Goal: Transaction & Acquisition: Obtain resource

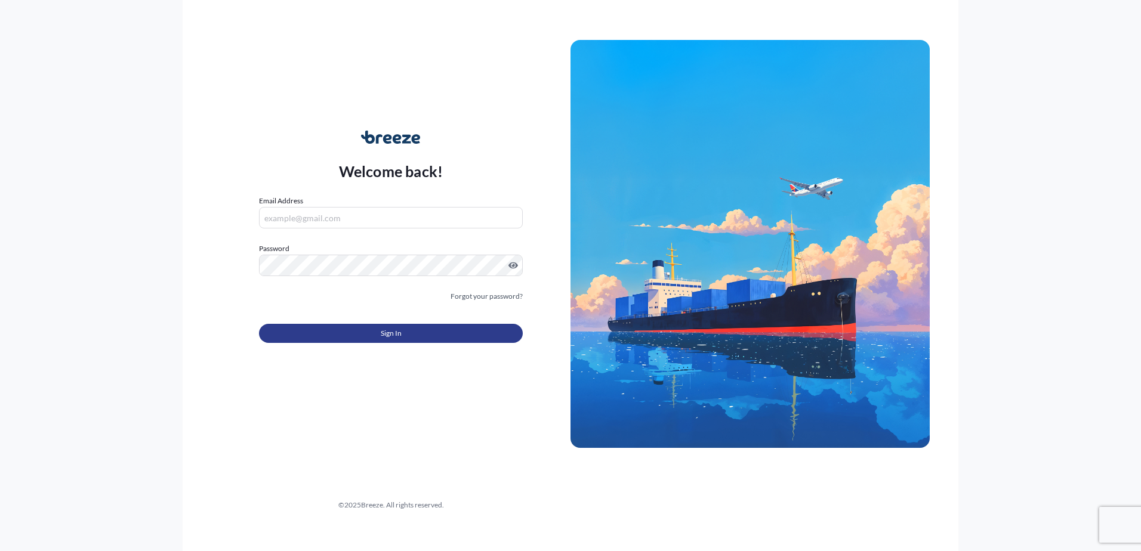
type input "[EMAIL_ADDRESS][DOMAIN_NAME]"
click at [411, 340] on button "Sign In" at bounding box center [391, 333] width 264 height 19
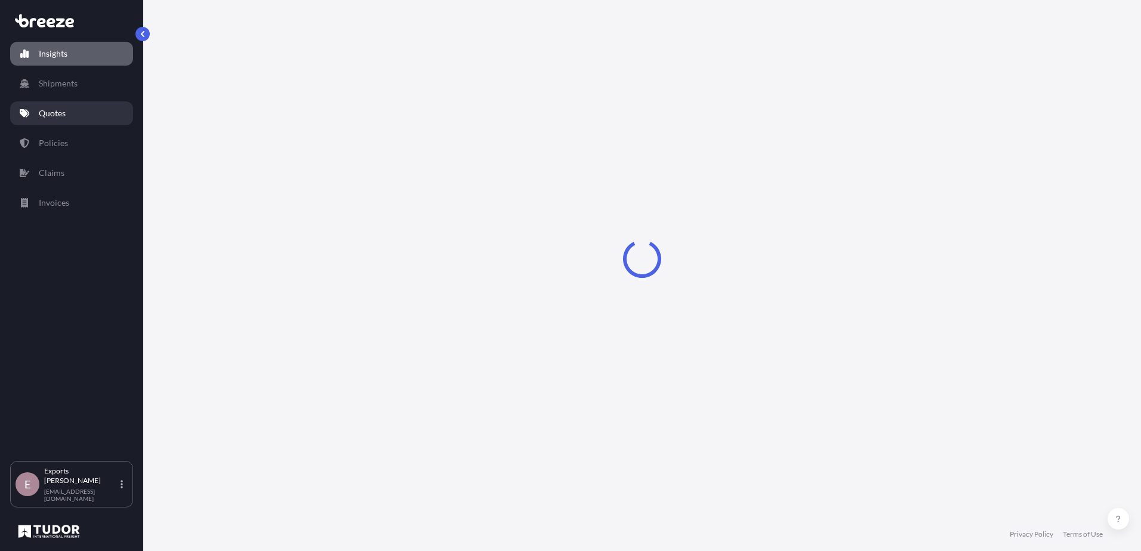
select select "2025"
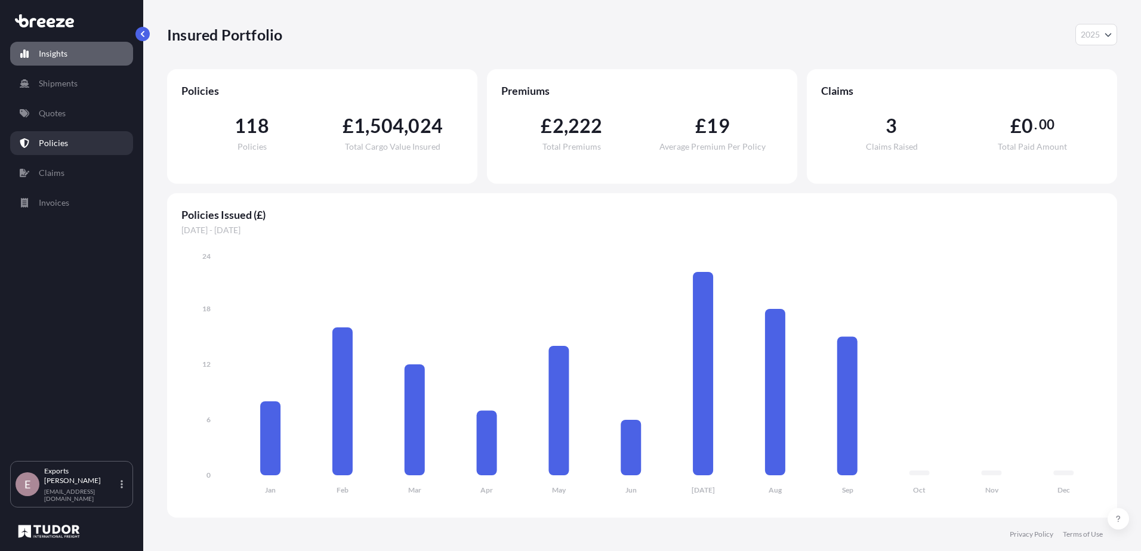
click at [57, 143] on p "Policies" at bounding box center [53, 143] width 29 height 12
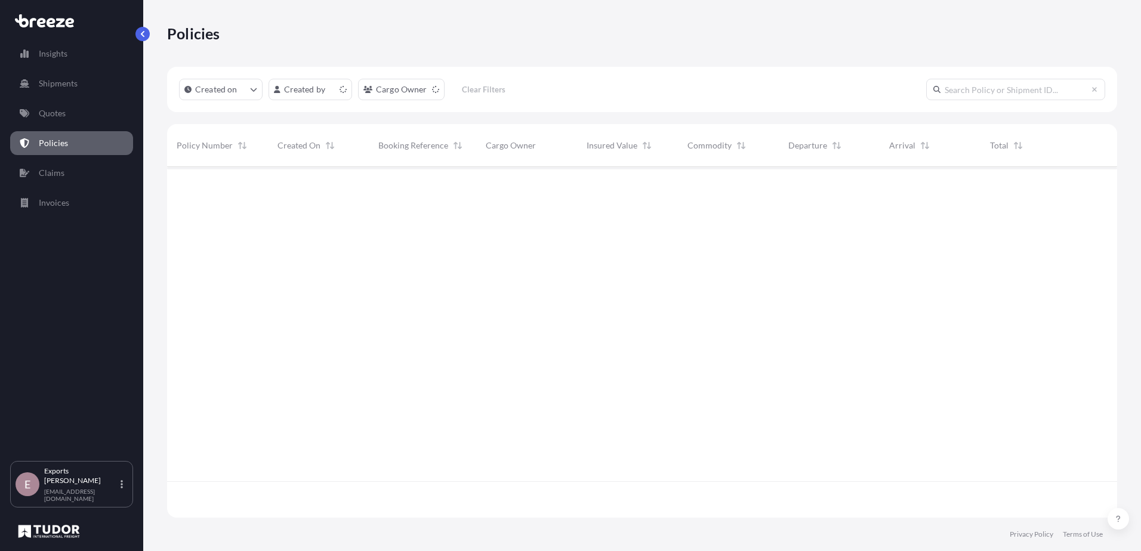
scroll to position [348, 941]
click at [969, 88] on input "text" at bounding box center [1015, 89] width 179 height 21
type input "175980"
click at [53, 116] on p "Quotes" at bounding box center [52, 113] width 27 height 12
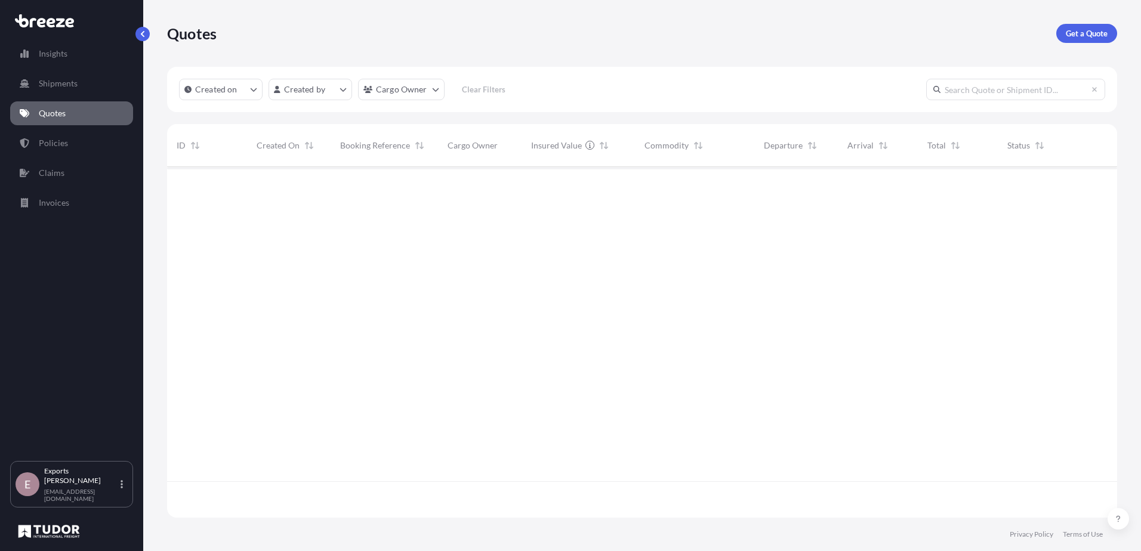
scroll to position [348, 941]
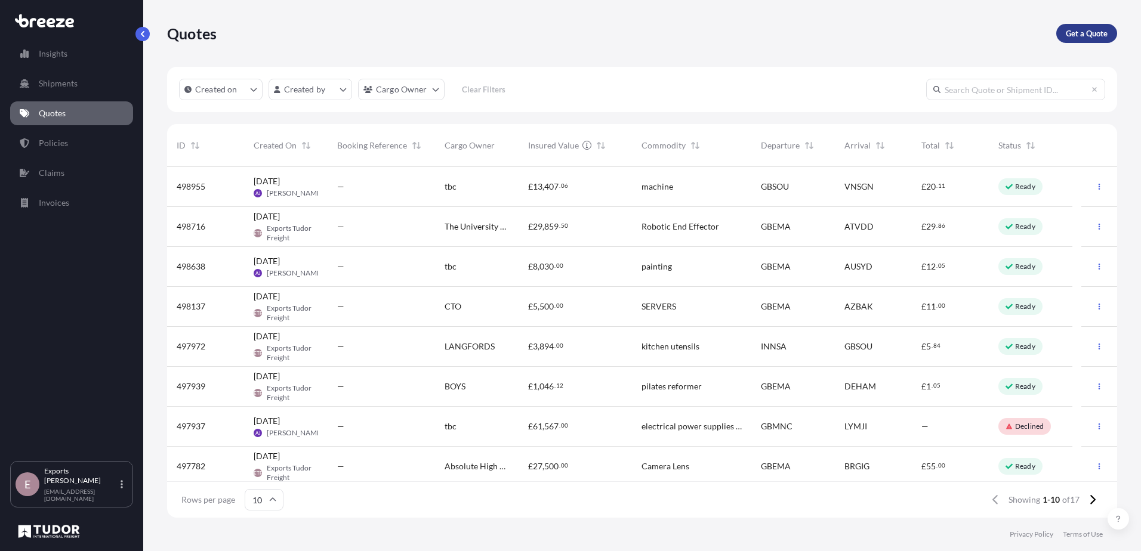
click at [1093, 32] on p "Get a Quote" at bounding box center [1086, 33] width 42 height 12
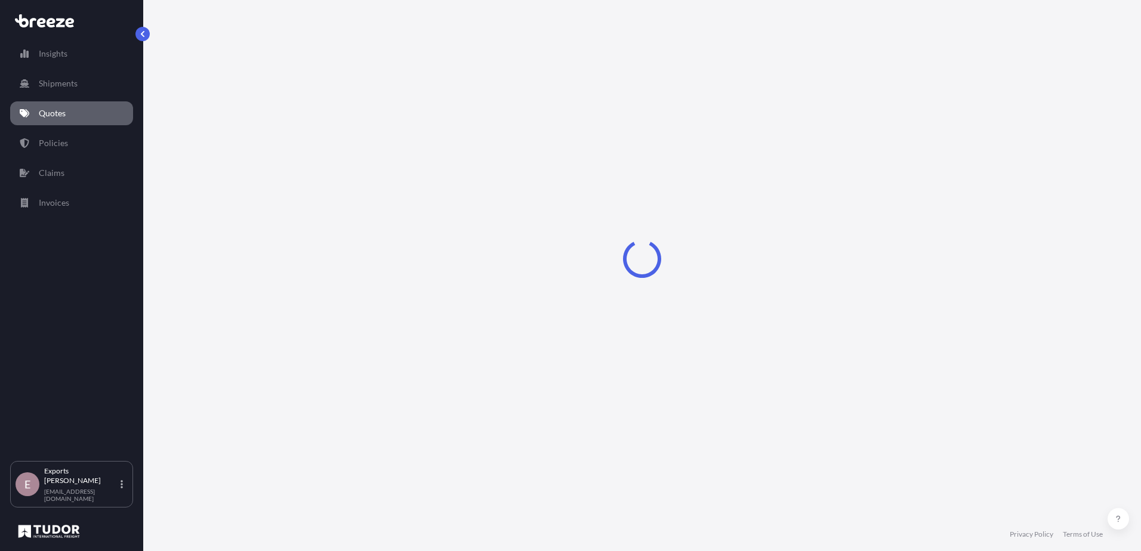
select select "Sea"
select select "1"
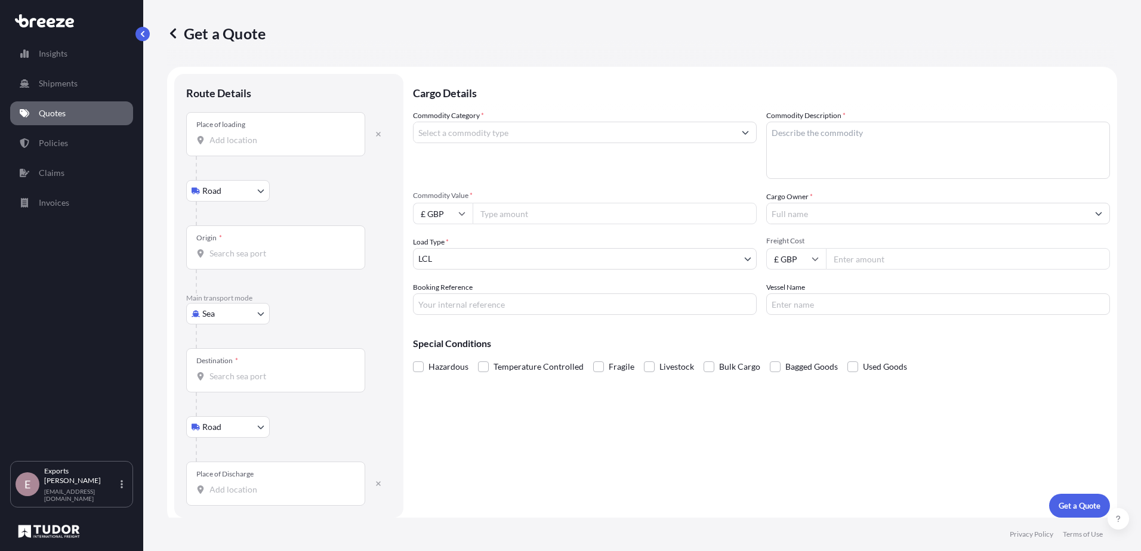
click at [224, 150] on div "Place of loading" at bounding box center [275, 134] width 179 height 44
click at [224, 146] on input "Place of loading" at bounding box center [279, 140] width 141 height 12
type input "[STREET_ADDRESS]"
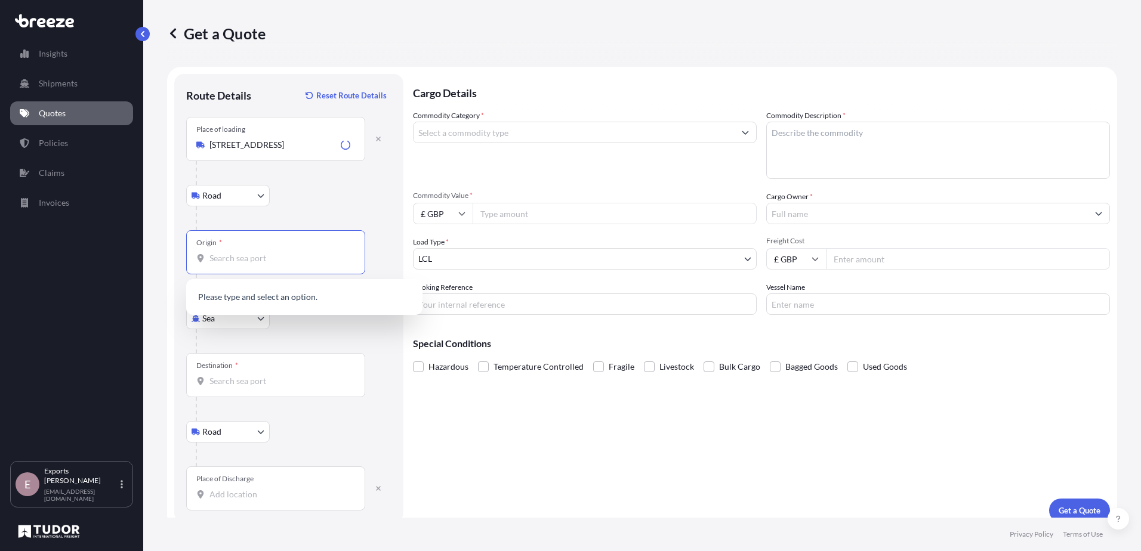
click at [239, 253] on input "Origin *" at bounding box center [279, 258] width 141 height 12
click at [316, 290] on div "GBLGP - [GEOGRAPHIC_DATA], [GEOGRAPHIC_DATA]" at bounding box center [304, 300] width 227 height 33
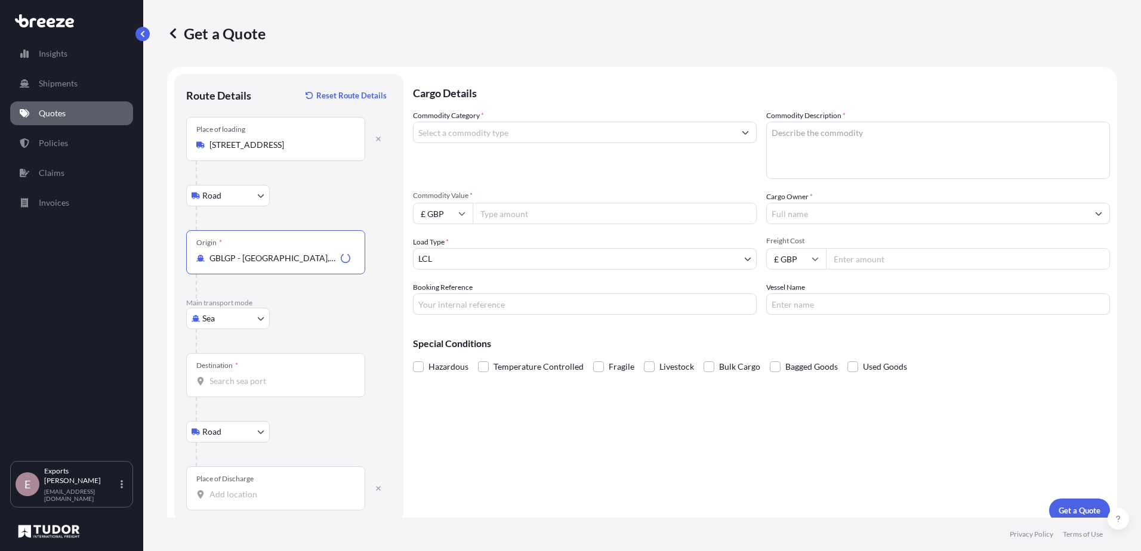
type input "GBLGP - [GEOGRAPHIC_DATA], [GEOGRAPHIC_DATA]"
click at [254, 390] on div "Destination *" at bounding box center [275, 375] width 179 height 44
click at [254, 387] on input "Destination *" at bounding box center [279, 381] width 141 height 12
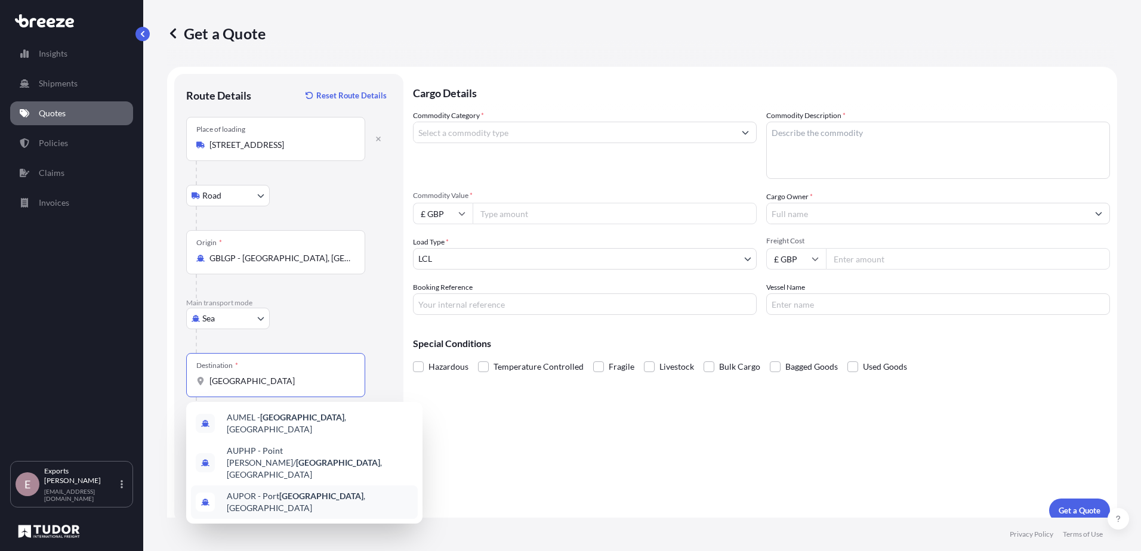
click at [342, 486] on div "AUPOR - [GEOGRAPHIC_DATA] , [GEOGRAPHIC_DATA]" at bounding box center [304, 502] width 227 height 33
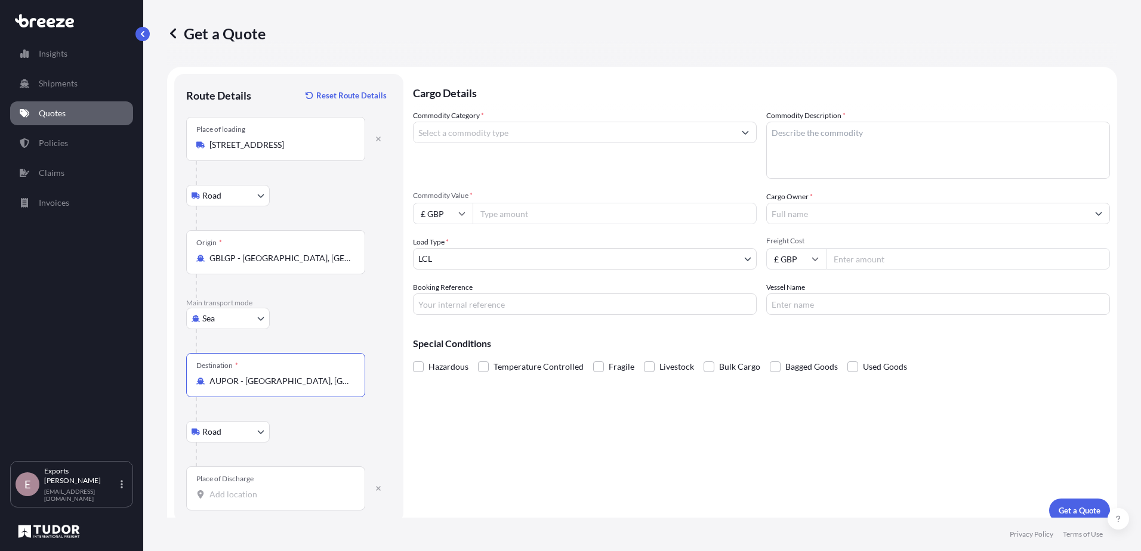
type input "AUPOR - [GEOGRAPHIC_DATA], [GEOGRAPHIC_DATA]"
click at [277, 490] on input "Place of Discharge" at bounding box center [279, 495] width 141 height 12
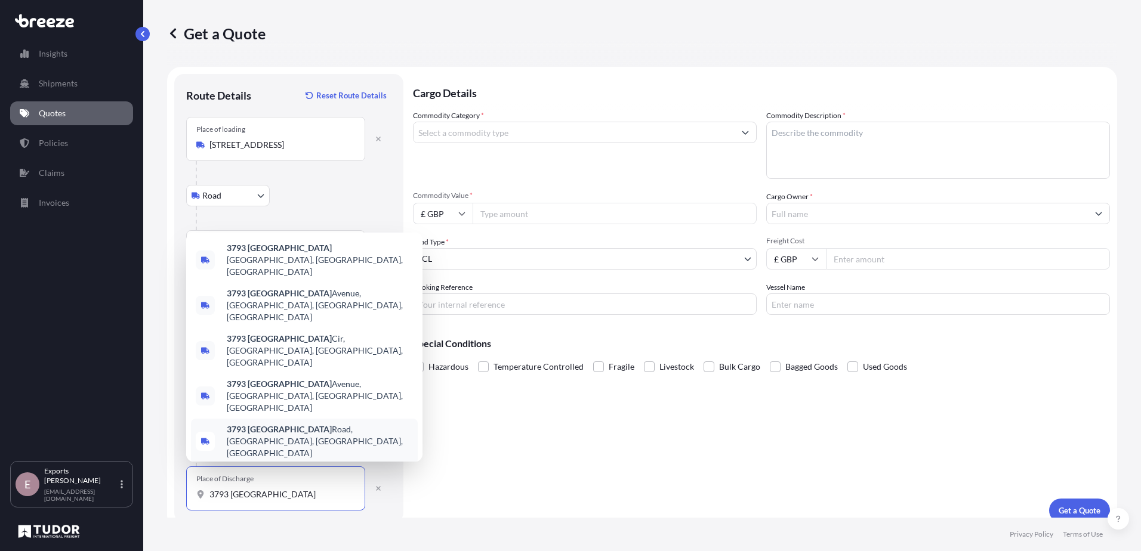
click at [299, 498] on input "3793 [GEOGRAPHIC_DATA]" at bounding box center [279, 495] width 141 height 12
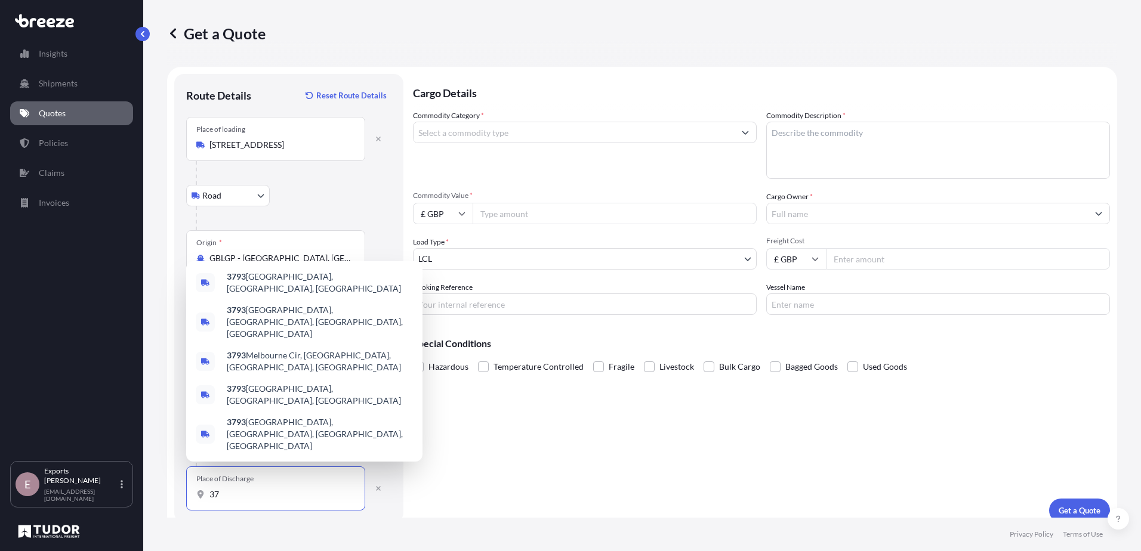
type input "3"
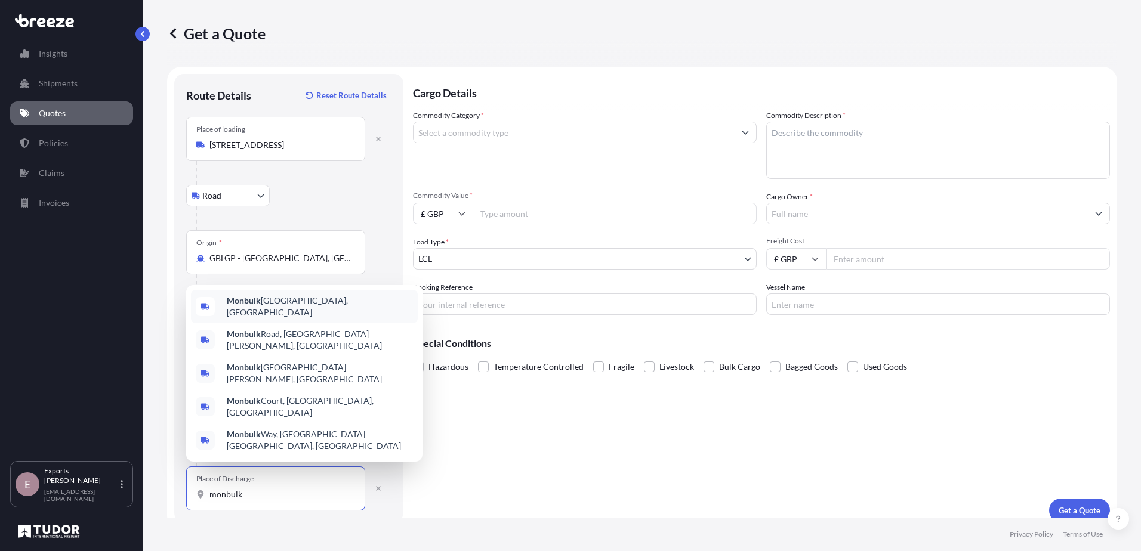
click at [350, 314] on div "Monbulk [GEOGRAPHIC_DATA], [GEOGRAPHIC_DATA]" at bounding box center [304, 306] width 227 height 33
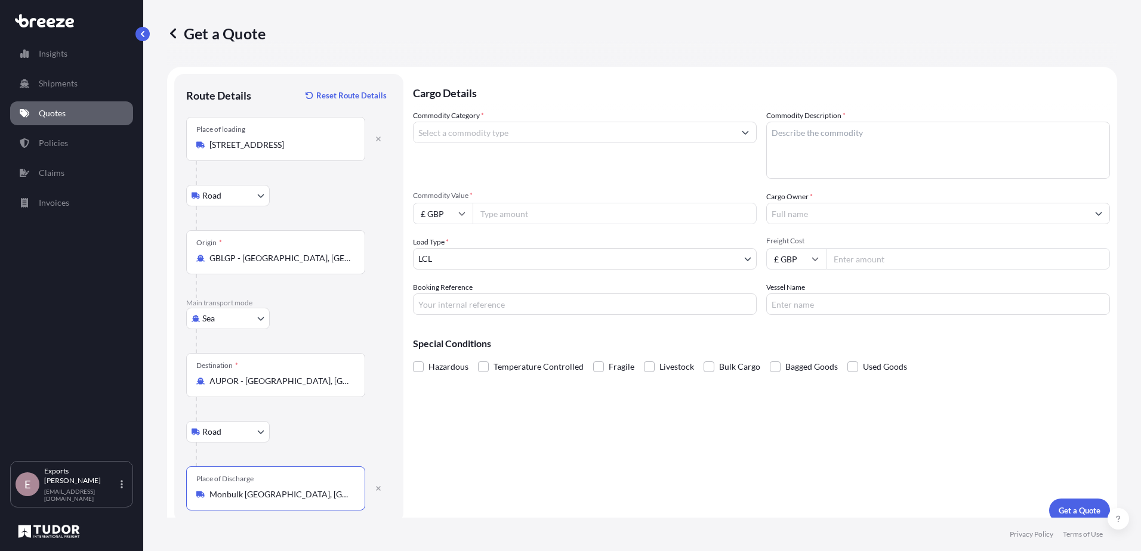
type input "Monbulk [GEOGRAPHIC_DATA], [GEOGRAPHIC_DATA]"
click at [498, 129] on input "Commodity Category *" at bounding box center [573, 132] width 321 height 21
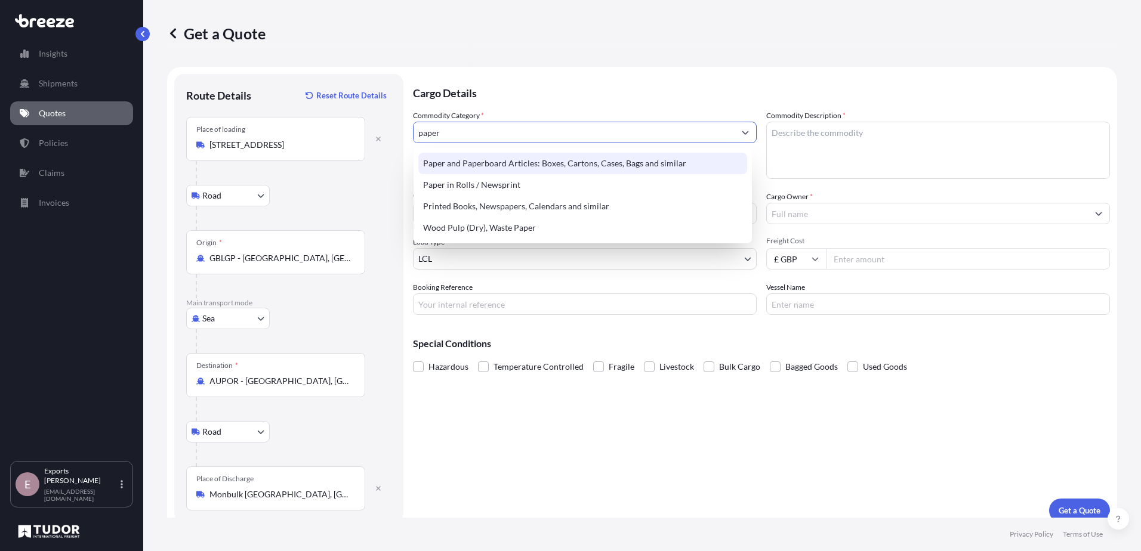
click at [552, 164] on div "Paper and Paperboard Articles: Boxes, Cartons, Cases, Bags and similar" at bounding box center [582, 163] width 329 height 21
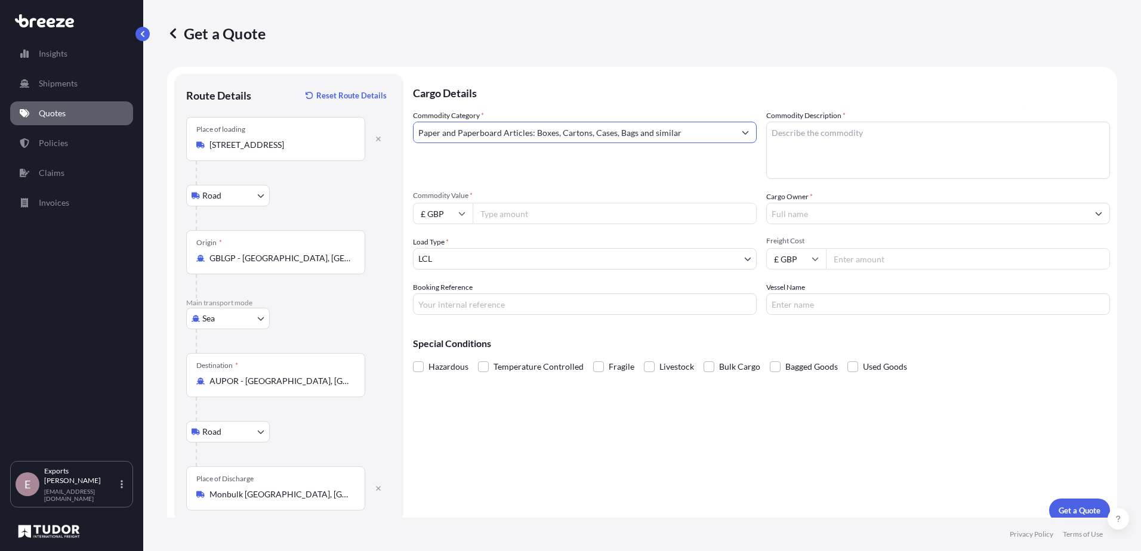
type input "Paper and Paperboard Articles: Boxes, Cartons, Cases, Bags and similar"
click at [891, 160] on textarea "Commodity Description *" at bounding box center [938, 150] width 344 height 57
type textarea "Printed posters and postcards"
click at [532, 222] on input "Commodity Value *" at bounding box center [614, 213] width 284 height 21
type input "8399.25"
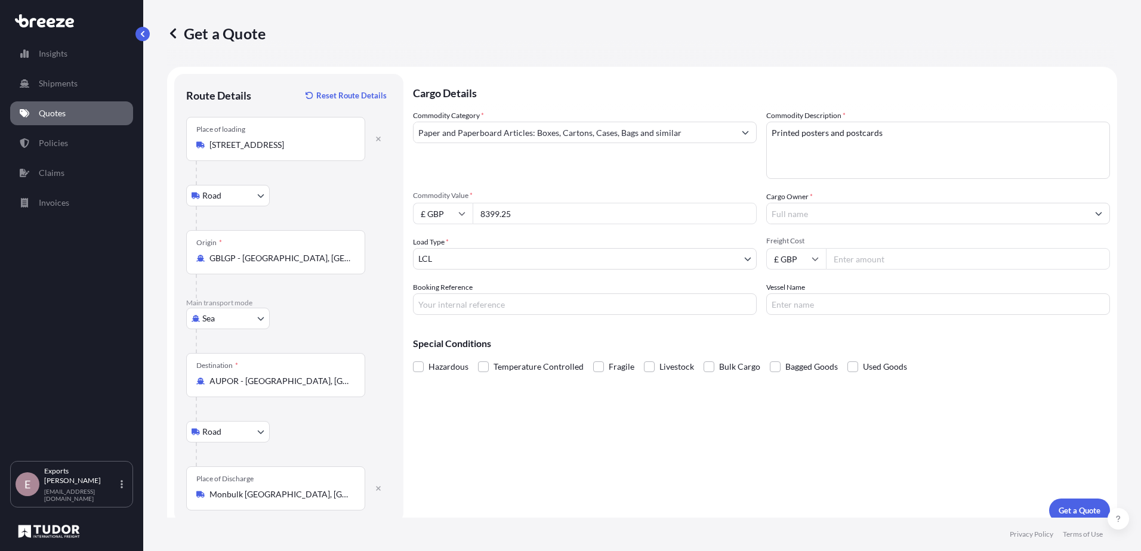
click at [843, 206] on input "Cargo Owner *" at bounding box center [927, 213] width 321 height 21
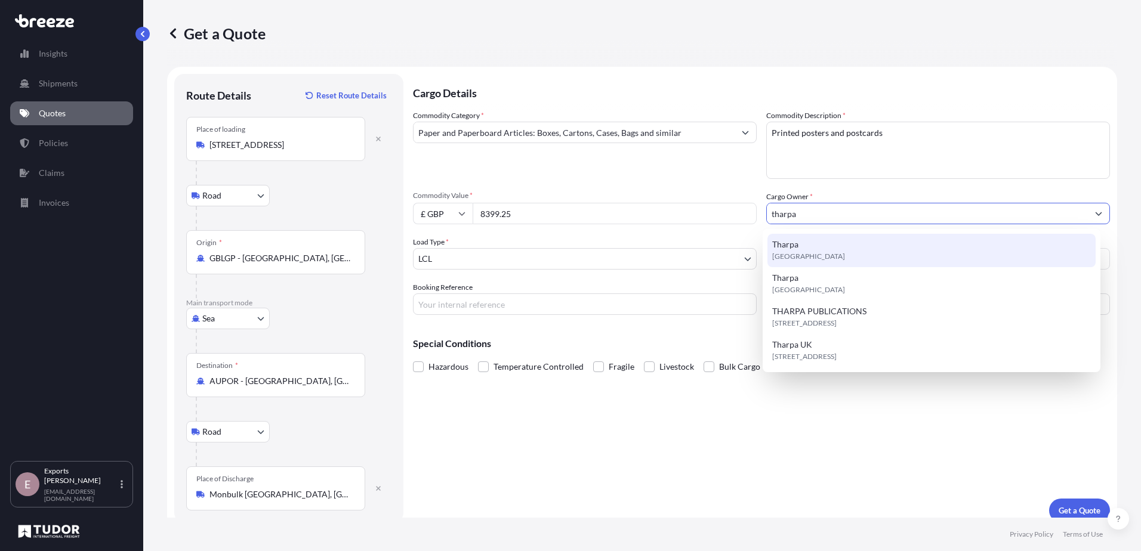
click at [841, 257] on div "Tharpa [GEOGRAPHIC_DATA]" at bounding box center [931, 250] width 329 height 33
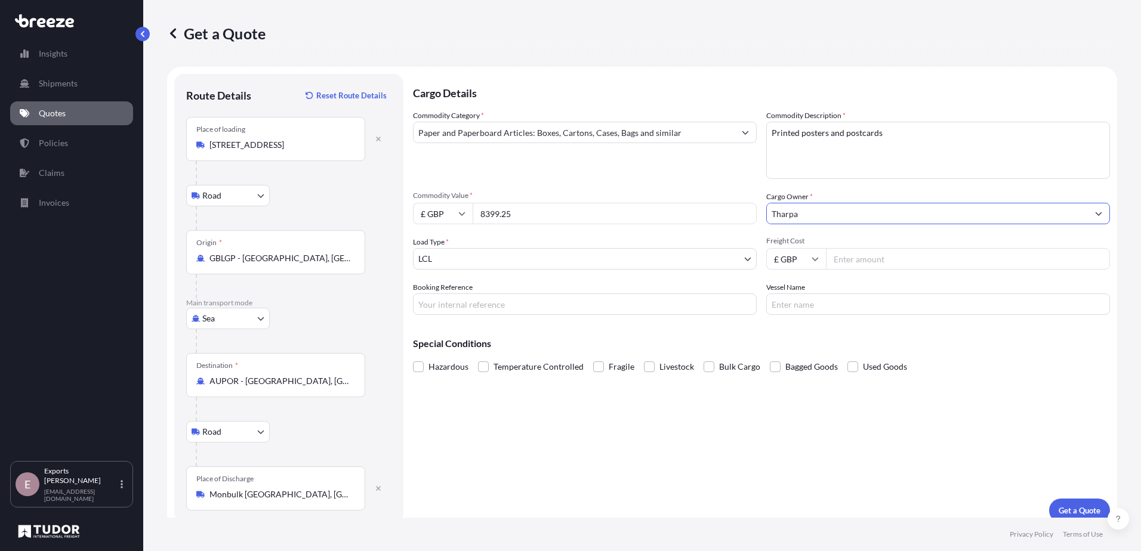
click at [817, 215] on input "Tharpa" at bounding box center [927, 213] width 321 height 21
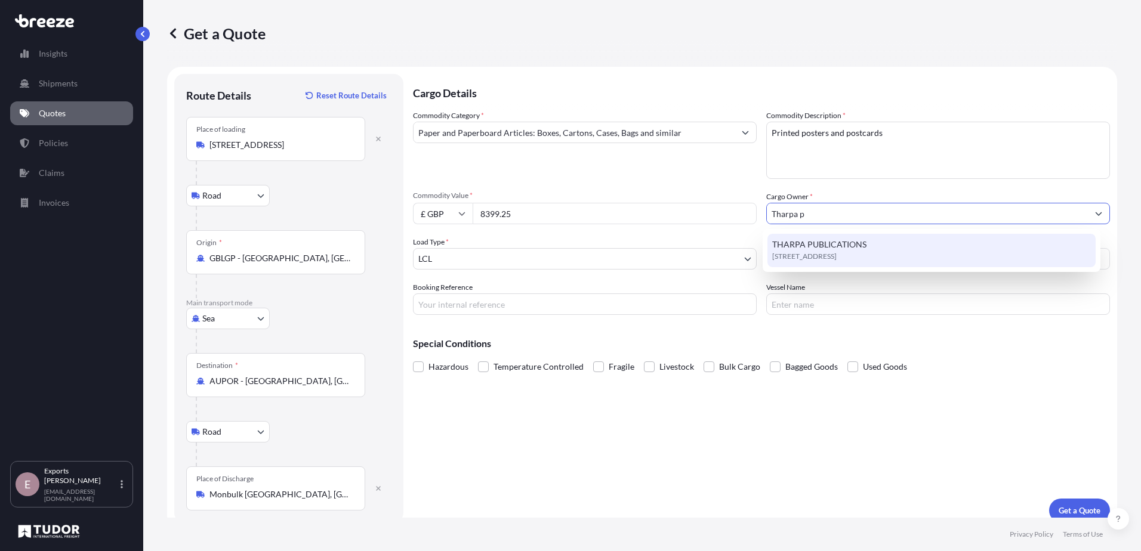
click at [867, 246] on div "[STREET_ADDRESS]" at bounding box center [931, 250] width 329 height 33
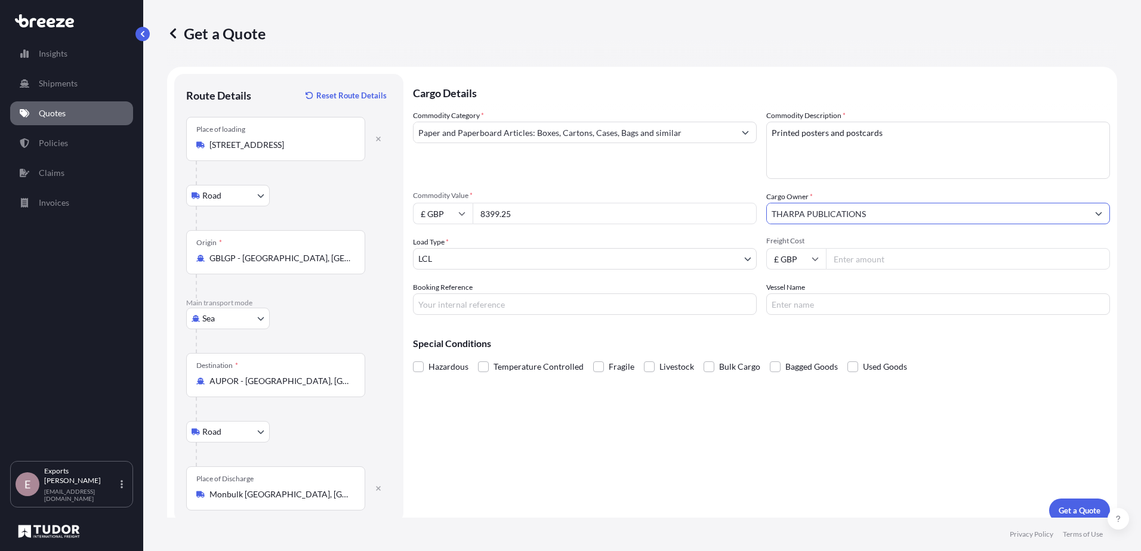
type input "THARPA PUBLICATIONS"
click at [548, 304] on input "Booking Reference" at bounding box center [585, 304] width 344 height 21
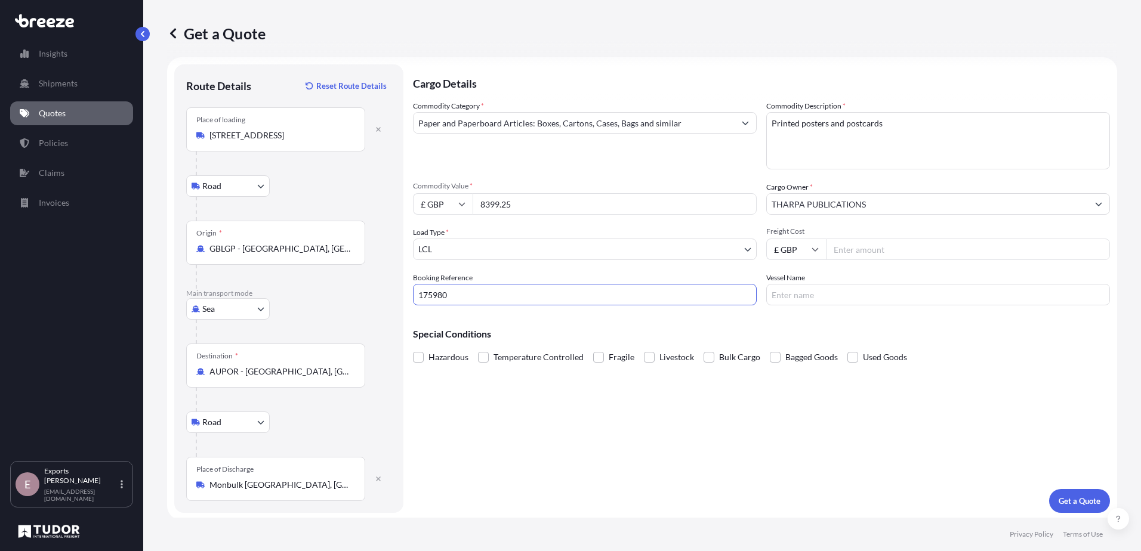
scroll to position [12, 0]
type input "175980"
click at [1067, 489] on button "Get a Quote" at bounding box center [1079, 499] width 61 height 24
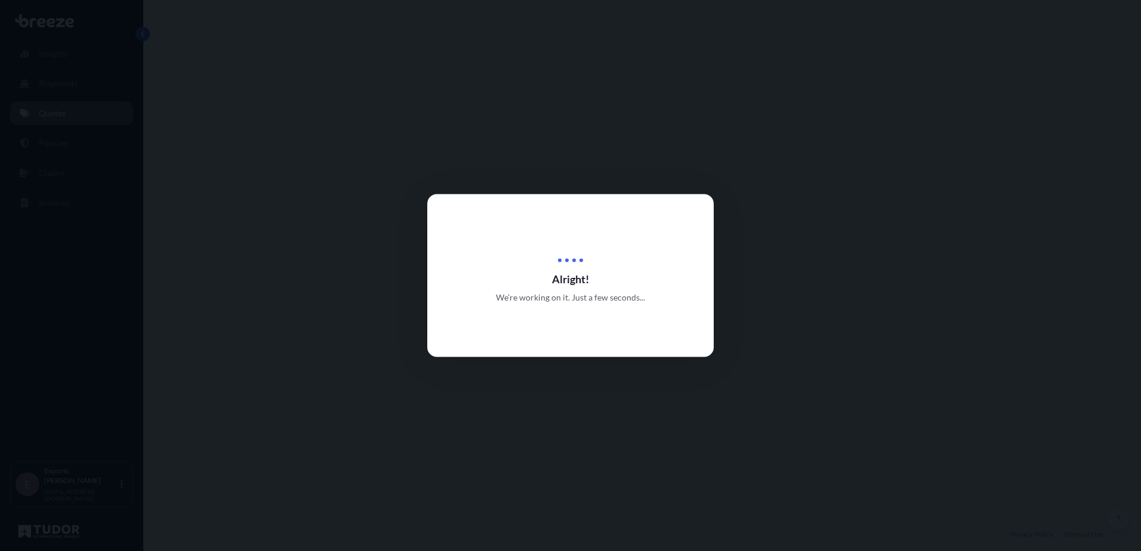
select select "Road"
select select "Sea"
select select "Road"
select select "1"
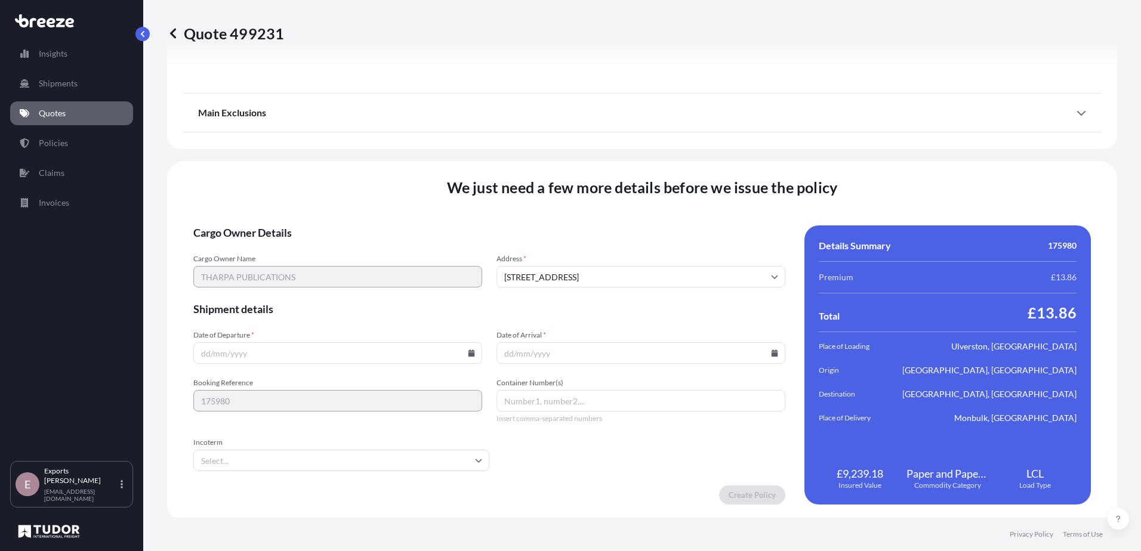
scroll to position [1567, 0]
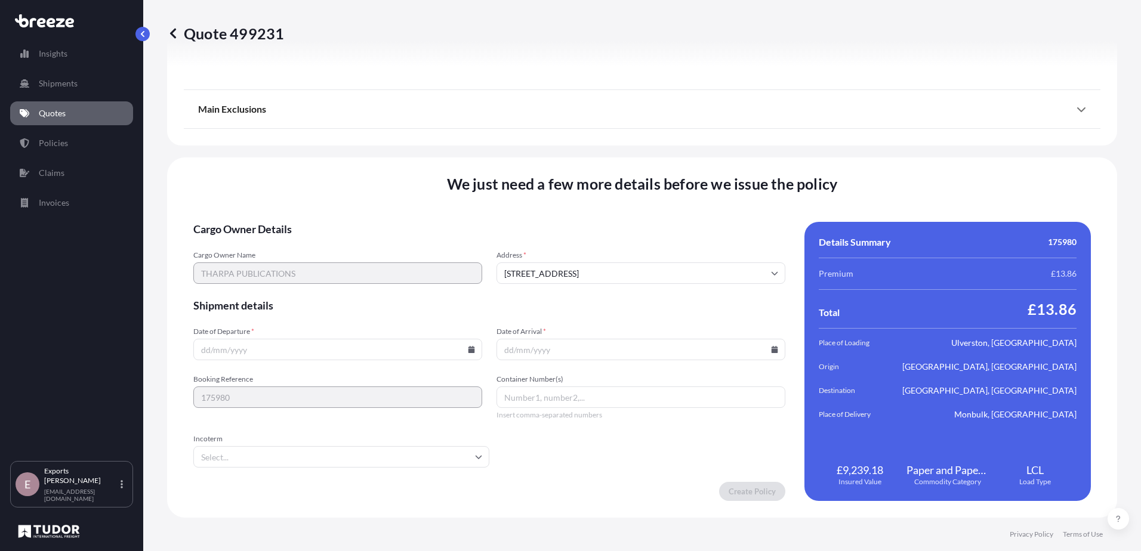
click at [261, 343] on input "Date of Departure *" at bounding box center [337, 349] width 289 height 21
click at [471, 349] on icon at bounding box center [471, 349] width 7 height 7
click at [307, 243] on button "17" at bounding box center [308, 243] width 19 height 19
type input "[DATE]"
click at [544, 352] on input "Date of Arrival *" at bounding box center [640, 349] width 289 height 21
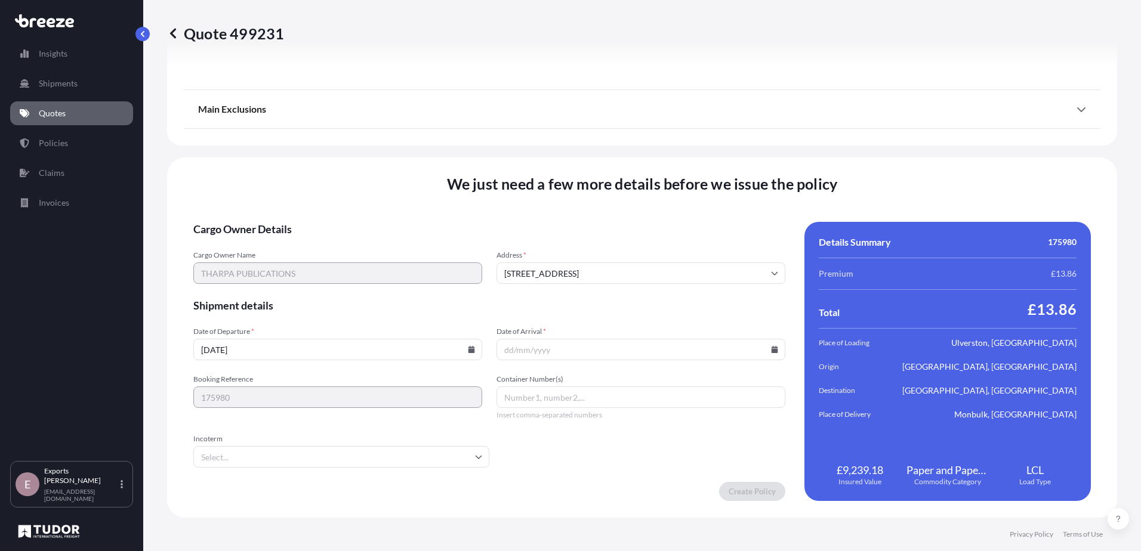
click at [773, 352] on input "Date of Arrival *" at bounding box center [640, 349] width 289 height 21
click at [771, 350] on icon at bounding box center [774, 349] width 7 height 7
click at [711, 141] on button at bounding box center [717, 148] width 19 height 19
click at [551, 267] on button "17" at bounding box center [552, 266] width 19 height 19
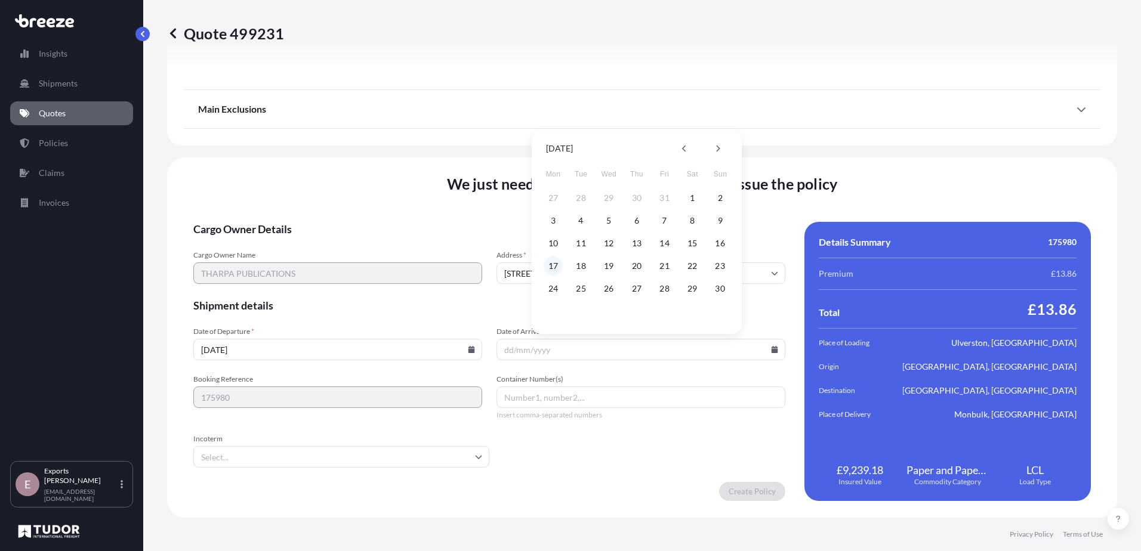
type input "[DATE]"
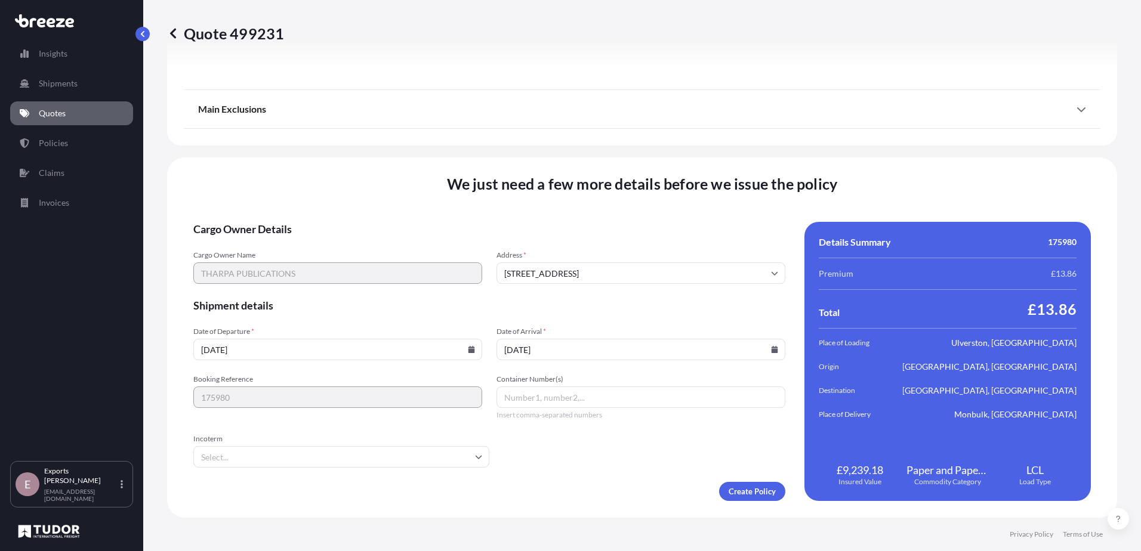
click at [370, 453] on input "Incoterm" at bounding box center [341, 456] width 296 height 21
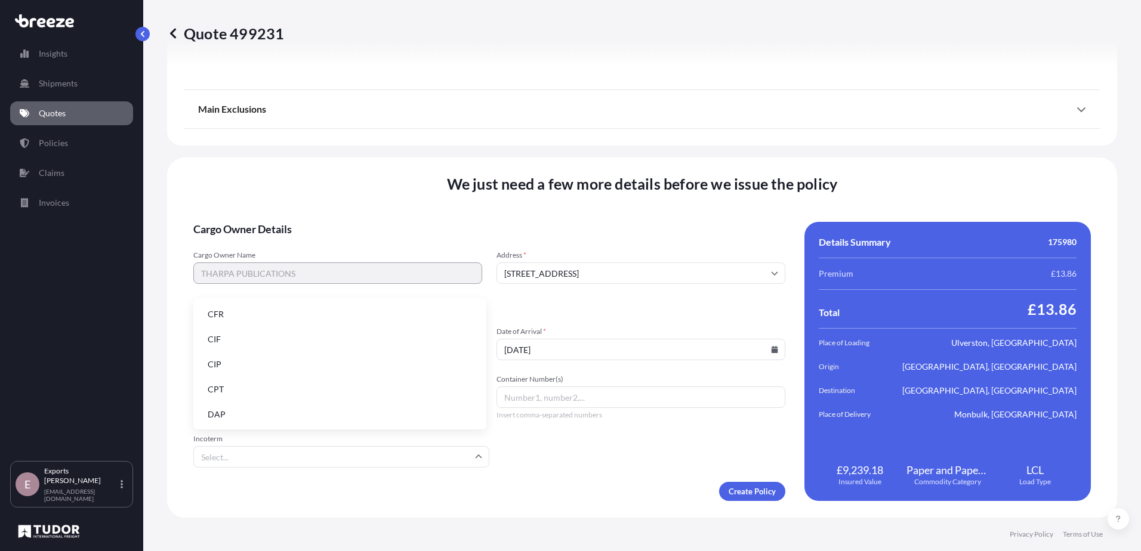
click at [260, 420] on li "DAP" at bounding box center [339, 414] width 283 height 23
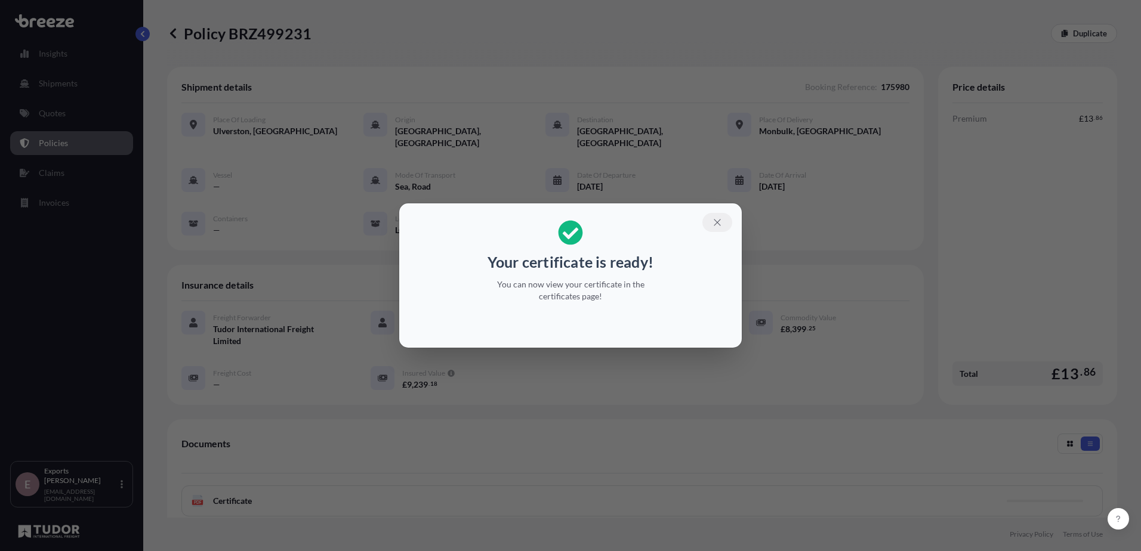
click at [715, 218] on icon "button" at bounding box center [717, 222] width 11 height 11
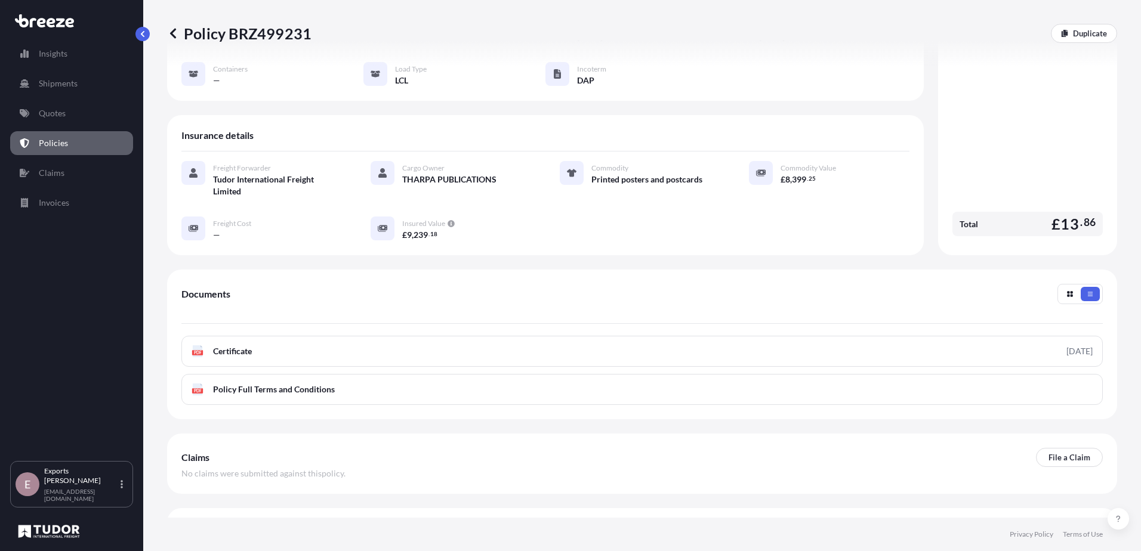
scroll to position [166, 0]
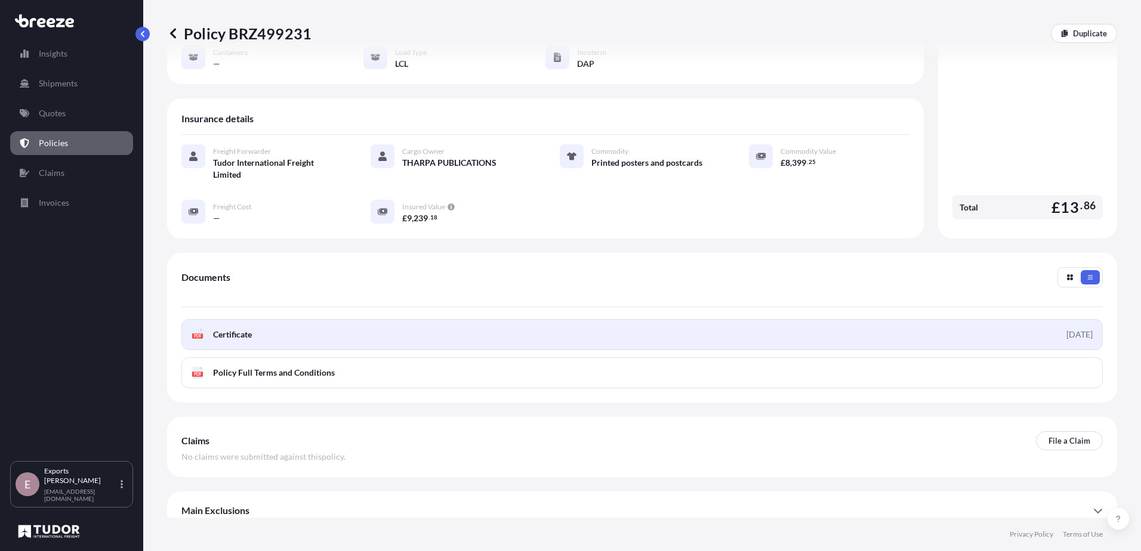
click at [1019, 324] on link "PDF Certificate [DATE]" at bounding box center [641, 334] width 921 height 31
